Goal: Task Accomplishment & Management: Manage account settings

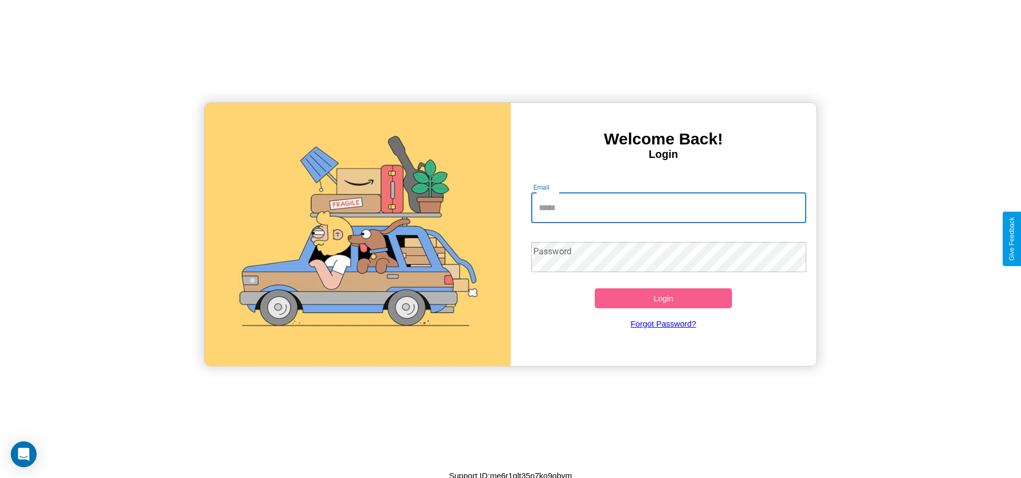
click at [669, 207] on input "Email" at bounding box center [668, 208] width 275 height 30
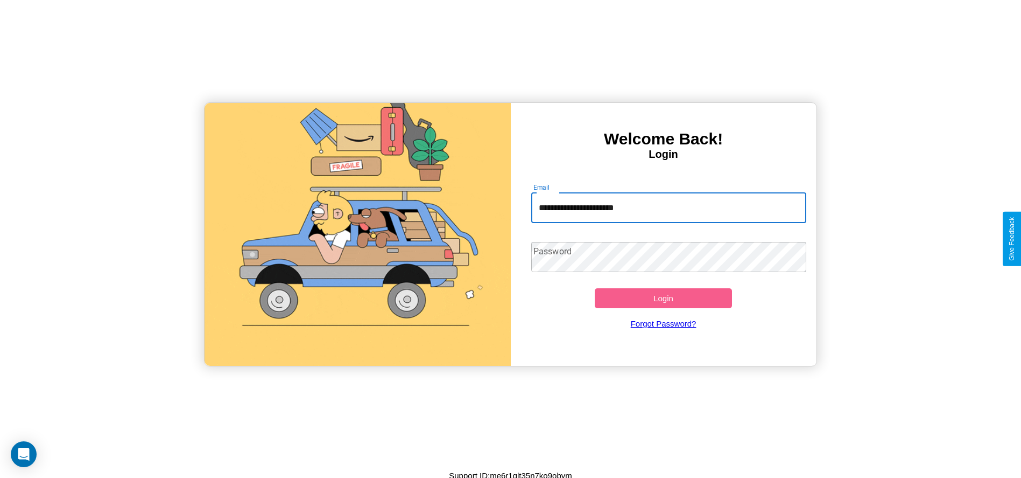
type input "**********"
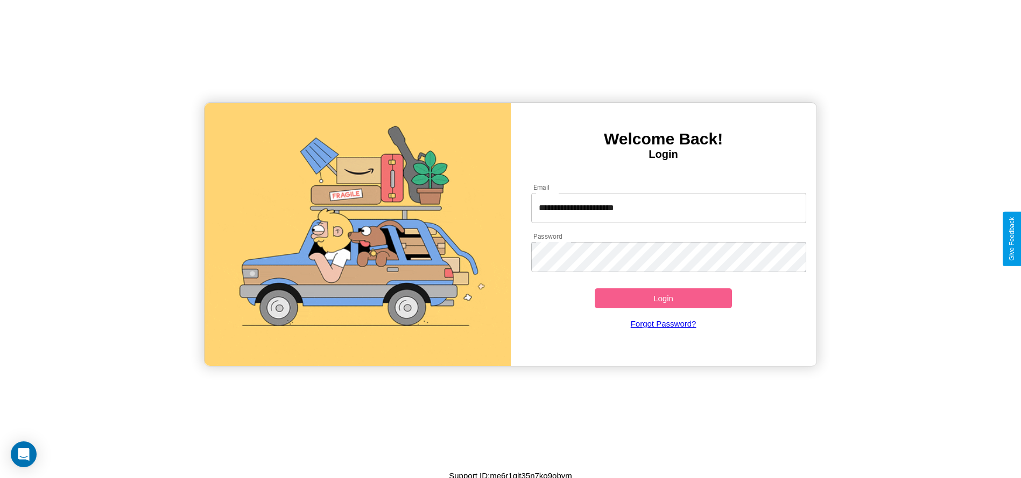
click at [663, 298] on button "Login" at bounding box center [664, 298] width 138 height 20
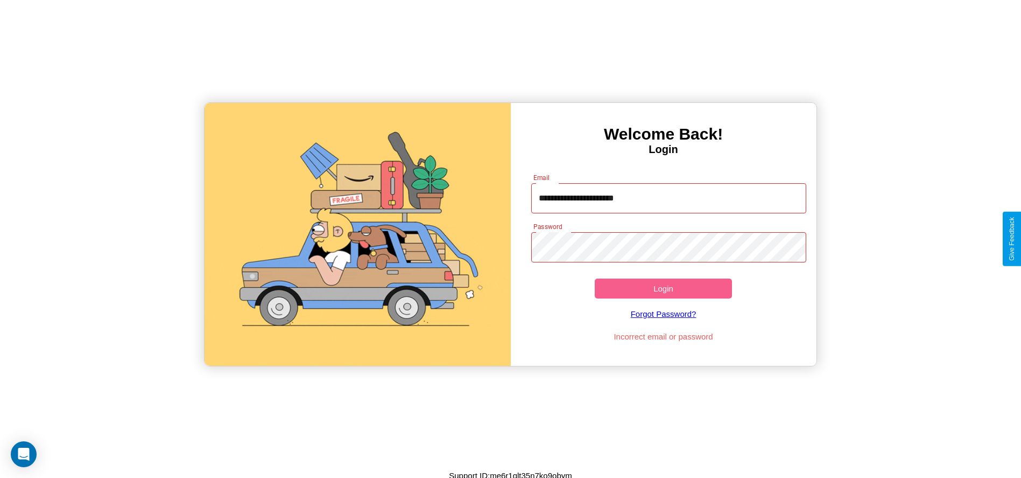
click at [663, 288] on button "Login" at bounding box center [664, 288] width 138 height 20
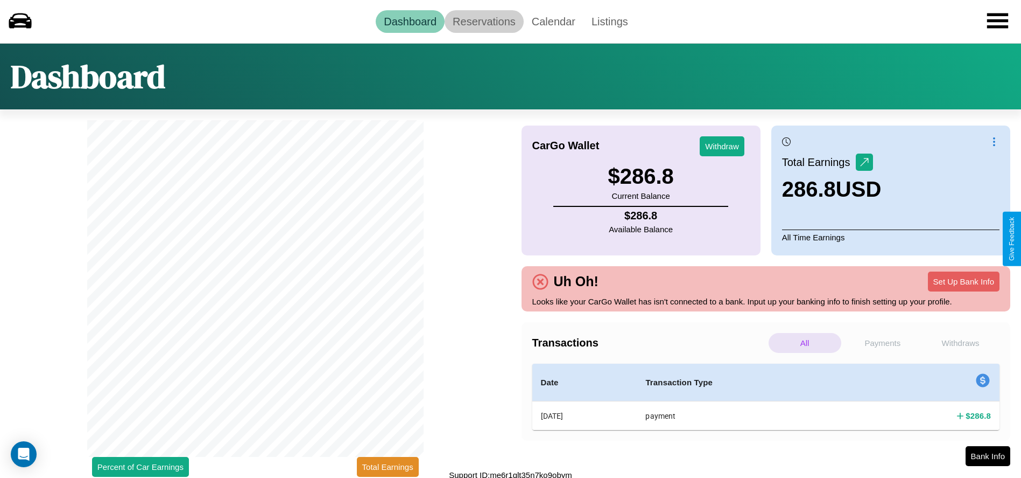
click at [484, 21] on link "Reservations" at bounding box center [484, 21] width 79 height 23
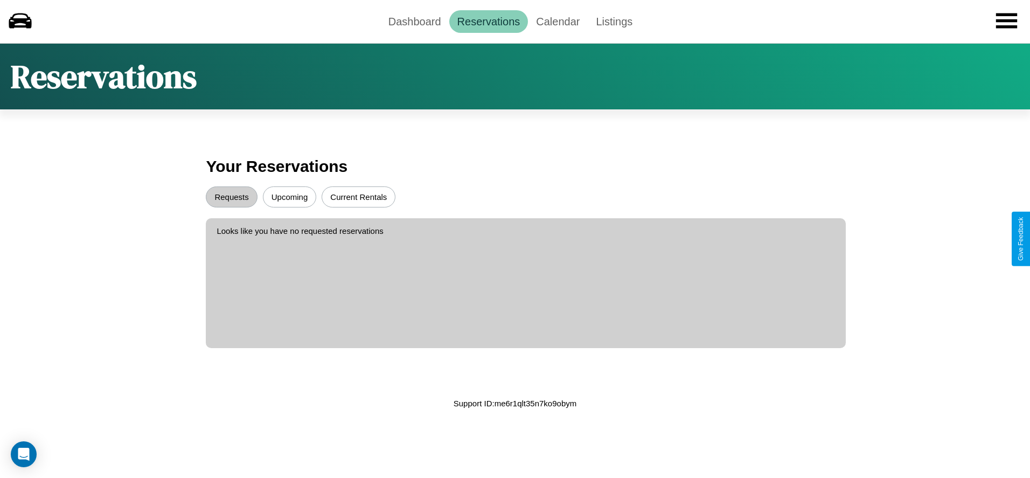
click at [358, 197] on button "Current Rentals" at bounding box center [358, 196] width 74 height 21
click at [289, 197] on button "Upcoming" at bounding box center [290, 196] width 54 height 21
click at [232, 197] on button "Requests" at bounding box center [231, 196] width 51 height 21
